Goal: Find contact information: Find contact information

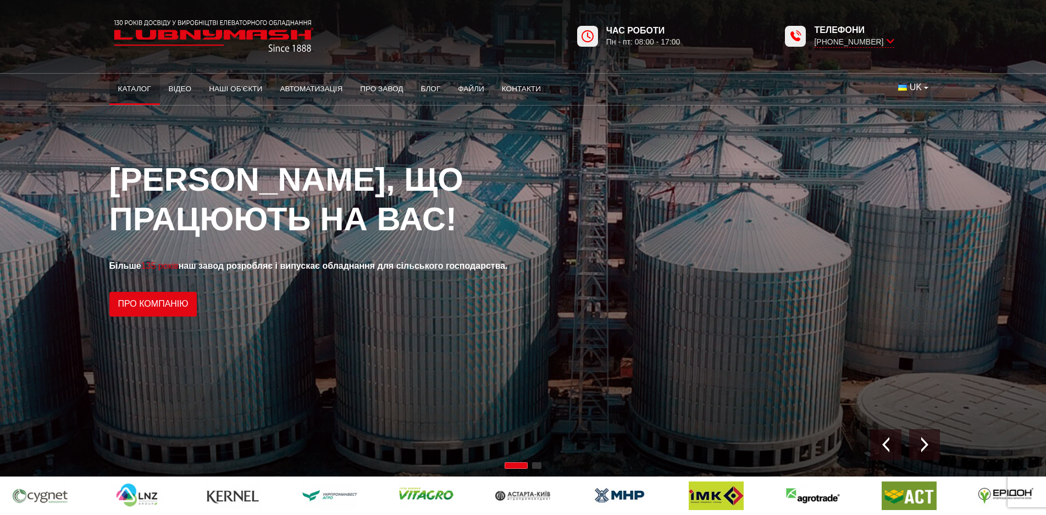
click at [129, 87] on link "Каталог" at bounding box center [134, 89] width 51 height 24
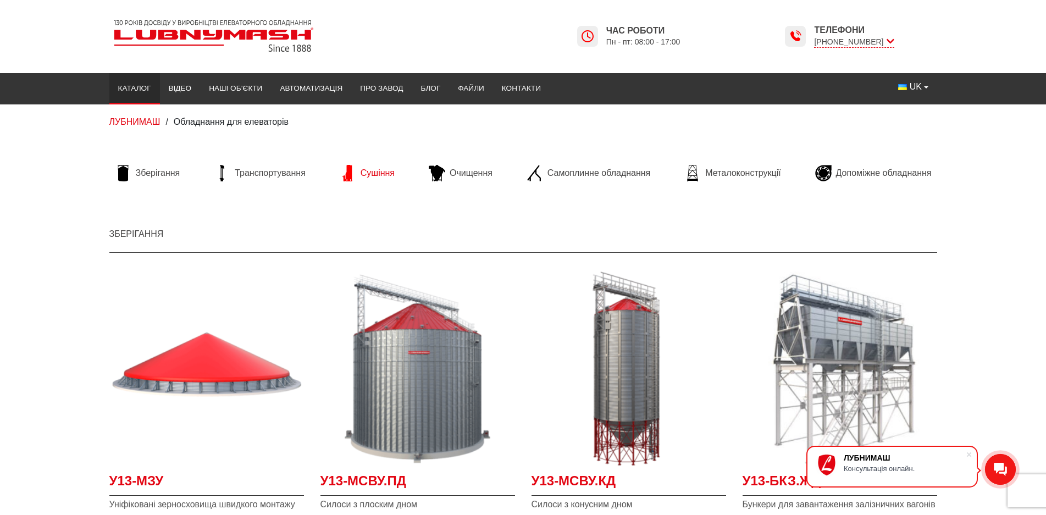
click at [368, 173] on span "Сушіння" at bounding box center [378, 173] width 34 height 12
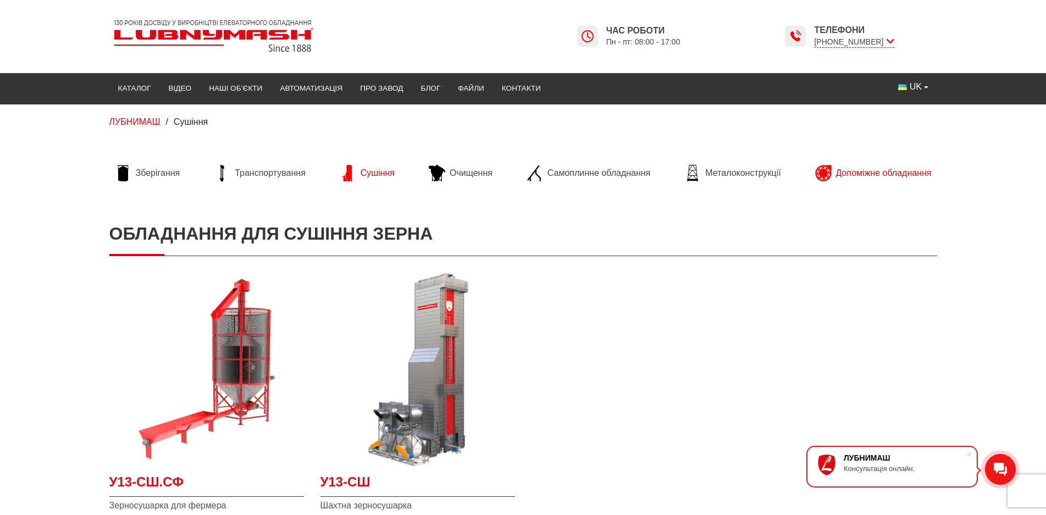
click at [871, 172] on span "Допоміжне обладнання" at bounding box center [884, 173] width 96 height 12
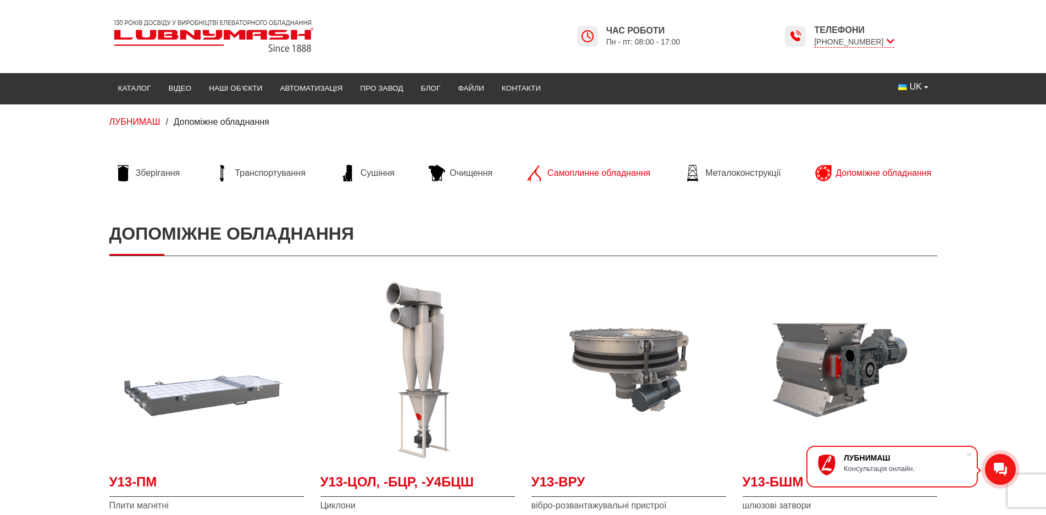
click at [578, 171] on span "Самоплинне обладнання" at bounding box center [598, 173] width 103 height 12
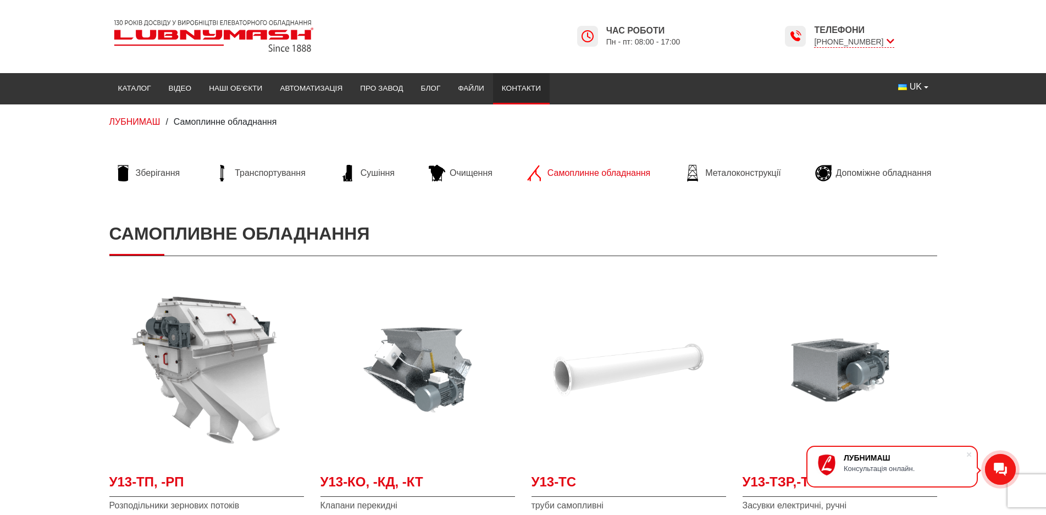
click at [522, 85] on link "Контакти" at bounding box center [521, 88] width 57 height 24
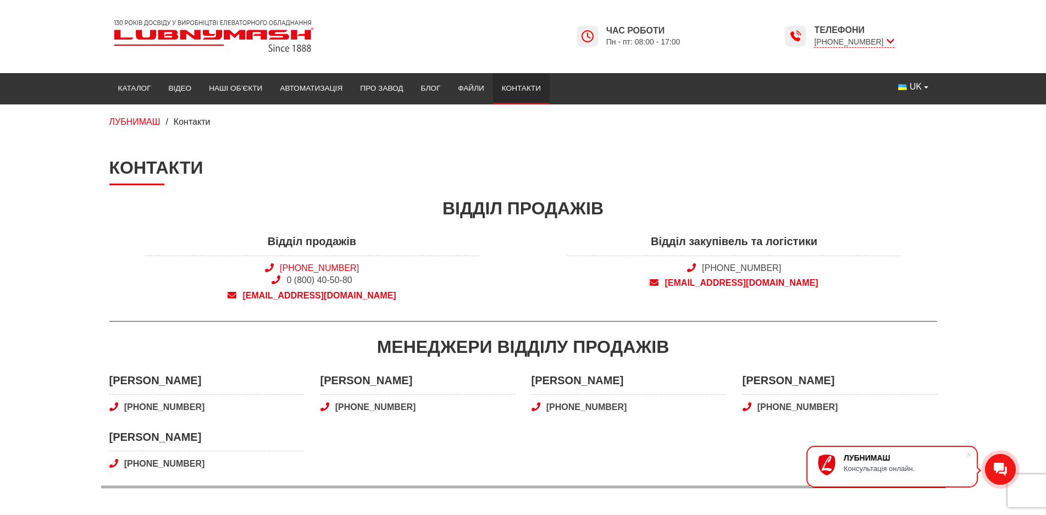
click at [330, 264] on link "[PHONE_NUMBER]" at bounding box center [319, 267] width 79 height 9
